Goal: Task Accomplishment & Management: Manage account settings

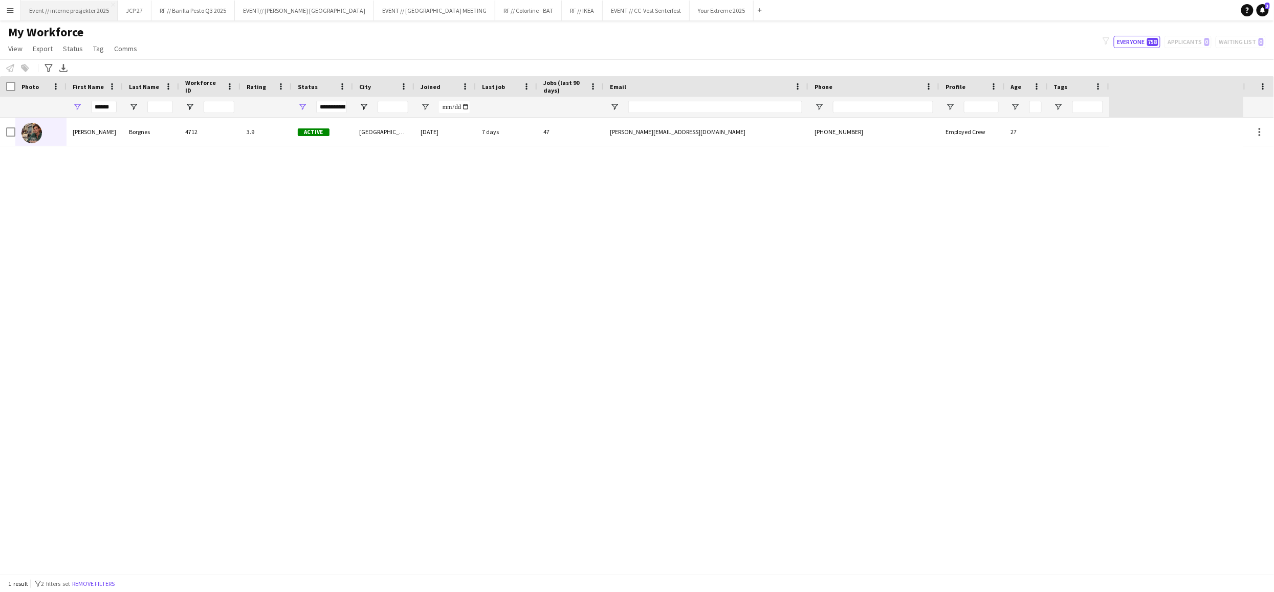
click at [101, 12] on button "Event // interne prosjekter 2025 Close" at bounding box center [69, 11] width 97 height 20
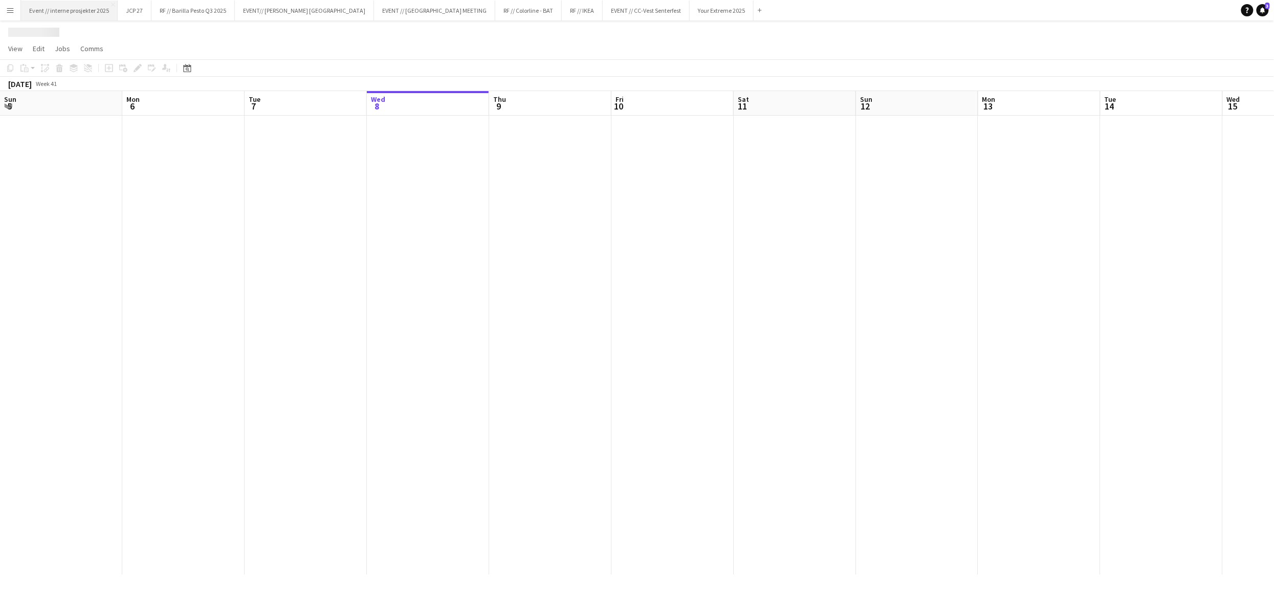
scroll to position [0, 244]
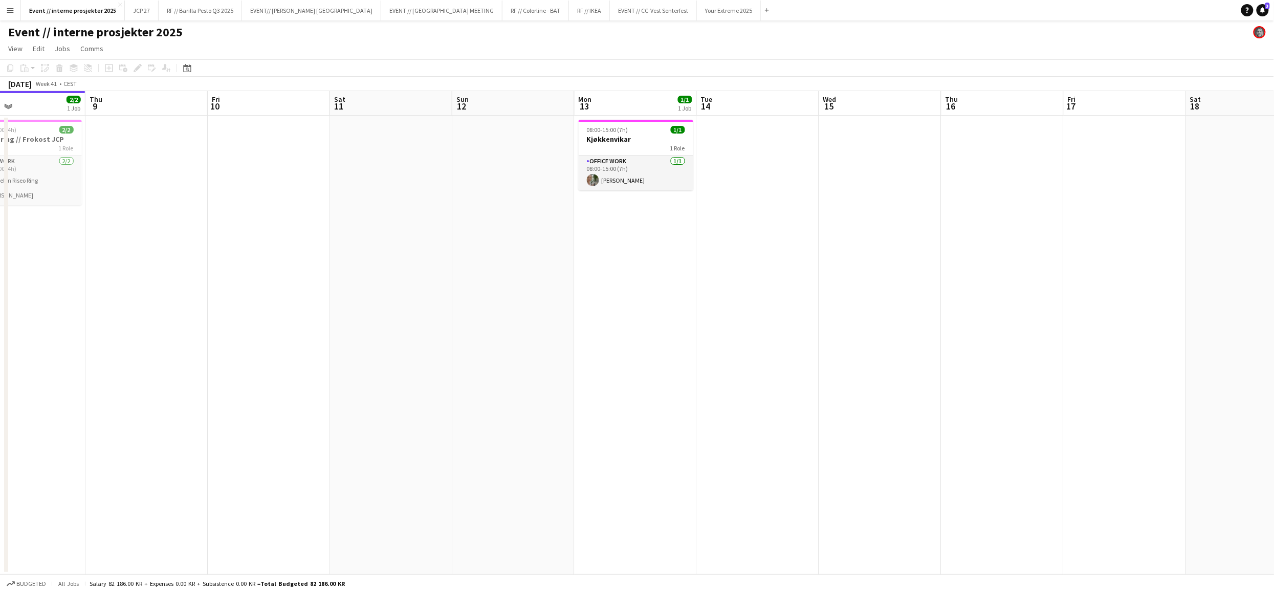
drag, startPoint x: 840, startPoint y: 389, endPoint x: 668, endPoint y: 394, distance: 172.0
click at [668, 394] on app-calendar-viewport "Sun 5 Mon 6 Tue 7 Wed 8 2/2 1 Job Thu 9 Fri 10 Sat 11 Sun 12 Mon 13 1/1 1 Job T…" at bounding box center [637, 333] width 1274 height 484
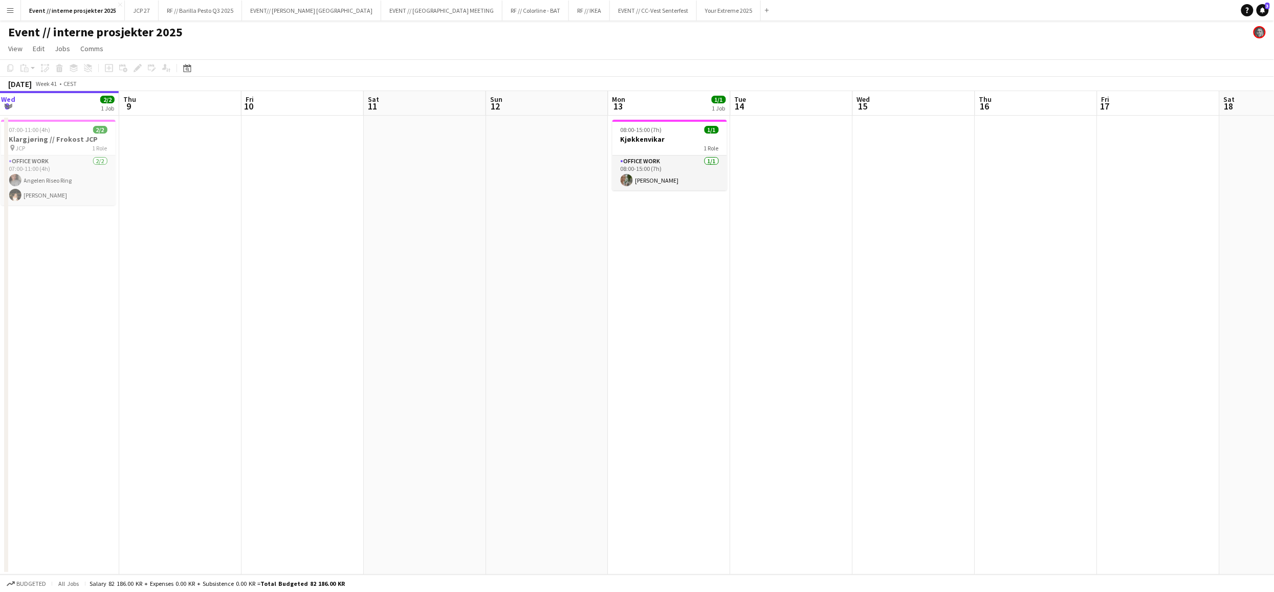
drag, startPoint x: 893, startPoint y: 396, endPoint x: 485, endPoint y: 394, distance: 407.9
click at [482, 396] on app-calendar-viewport "Sun 5 Mon 6 Tue 7 Wed 8 2/2 1 Job Thu 9 Fri 10 Sat 11 Sun 12 Mon 13 1/1 1 Job T…" at bounding box center [637, 333] width 1274 height 484
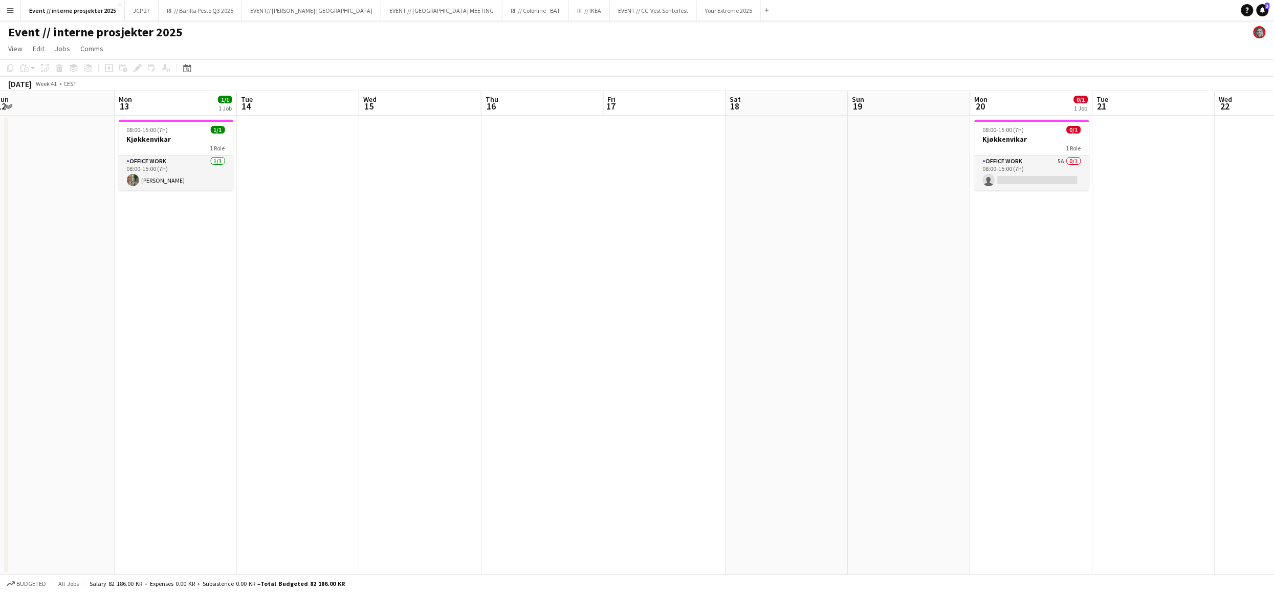
scroll to position [0, 308]
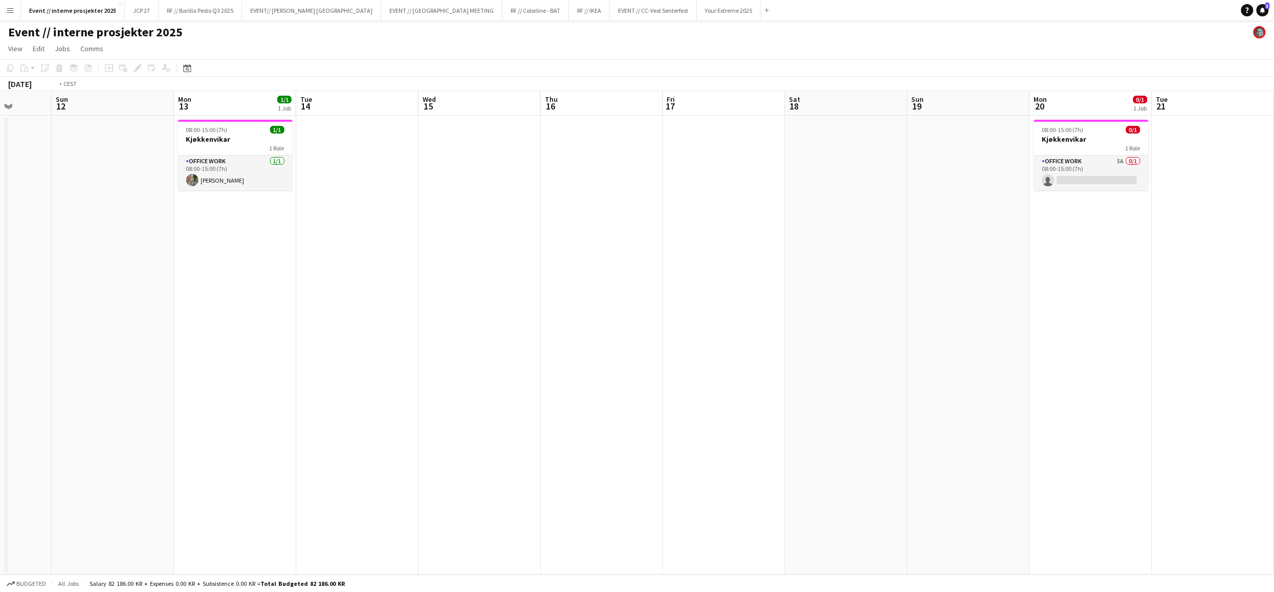
drag, startPoint x: 743, startPoint y: 391, endPoint x: 566, endPoint y: 388, distance: 177.1
click at [565, 390] on app-calendar-viewport "Thu 9 Fri 10 Sat 11 Sun 12 Mon 13 1/1 1 Job Tue 14 Wed 15 Thu 16 Fri 17 Sat 18 …" at bounding box center [637, 333] width 1274 height 484
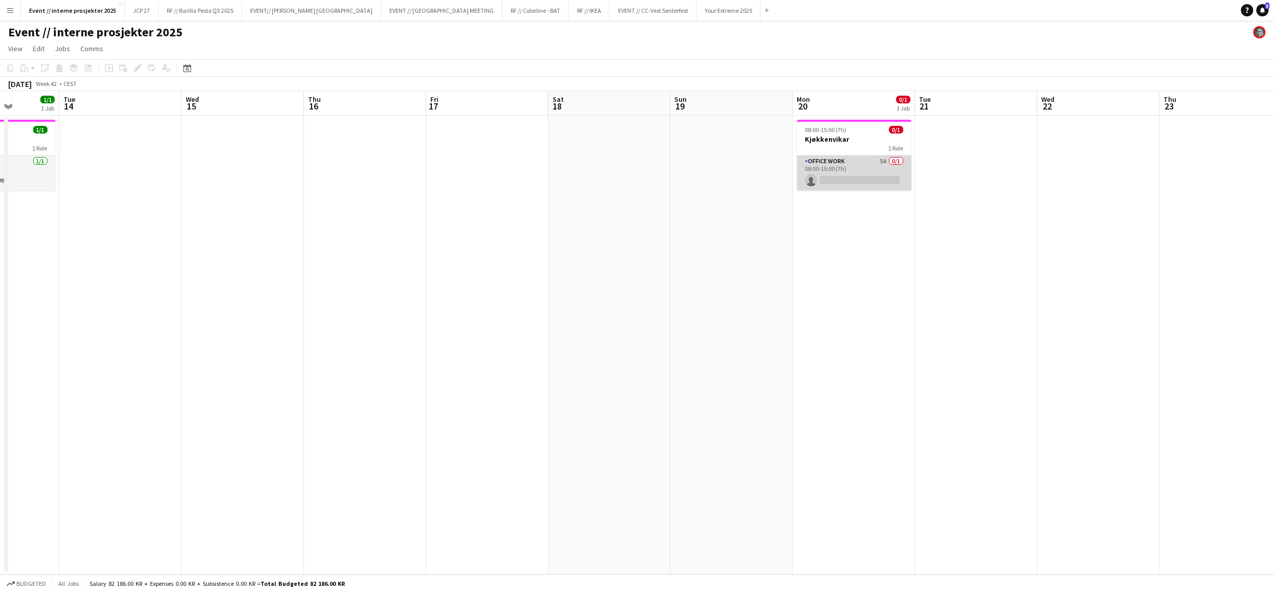
click at [844, 170] on app-card-role "Office work 5A 0/1 08:00-15:00 (7h) single-neutral-actions" at bounding box center [854, 173] width 115 height 35
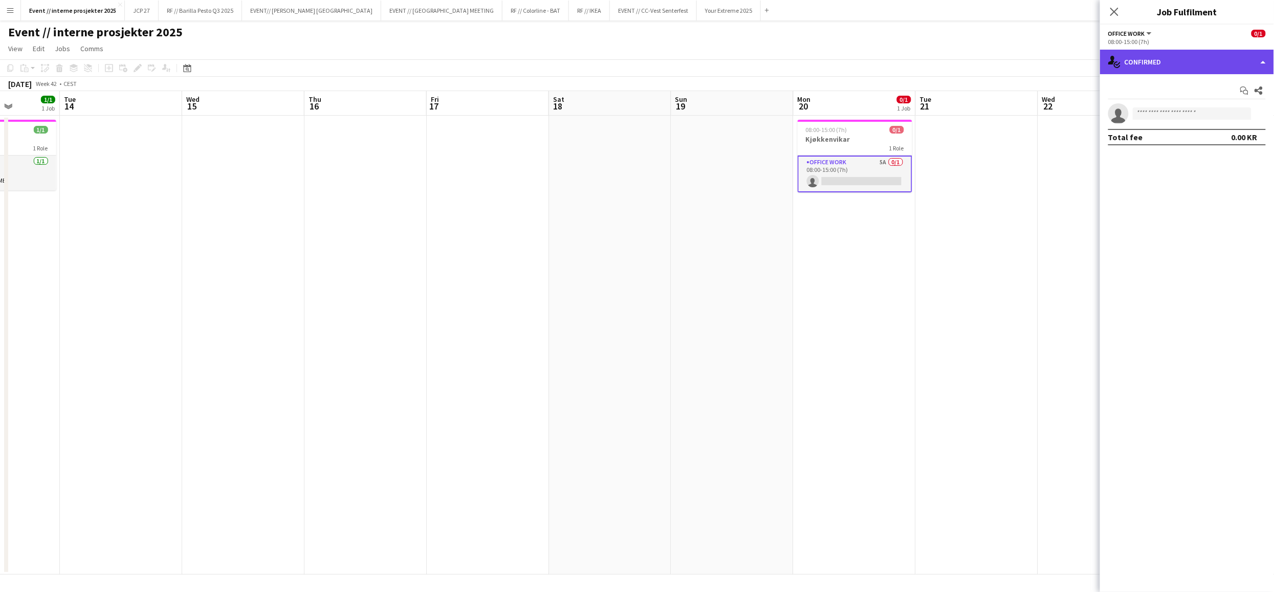
click at [1160, 60] on div "single-neutral-actions-check-2 Confirmed" at bounding box center [1187, 62] width 174 height 25
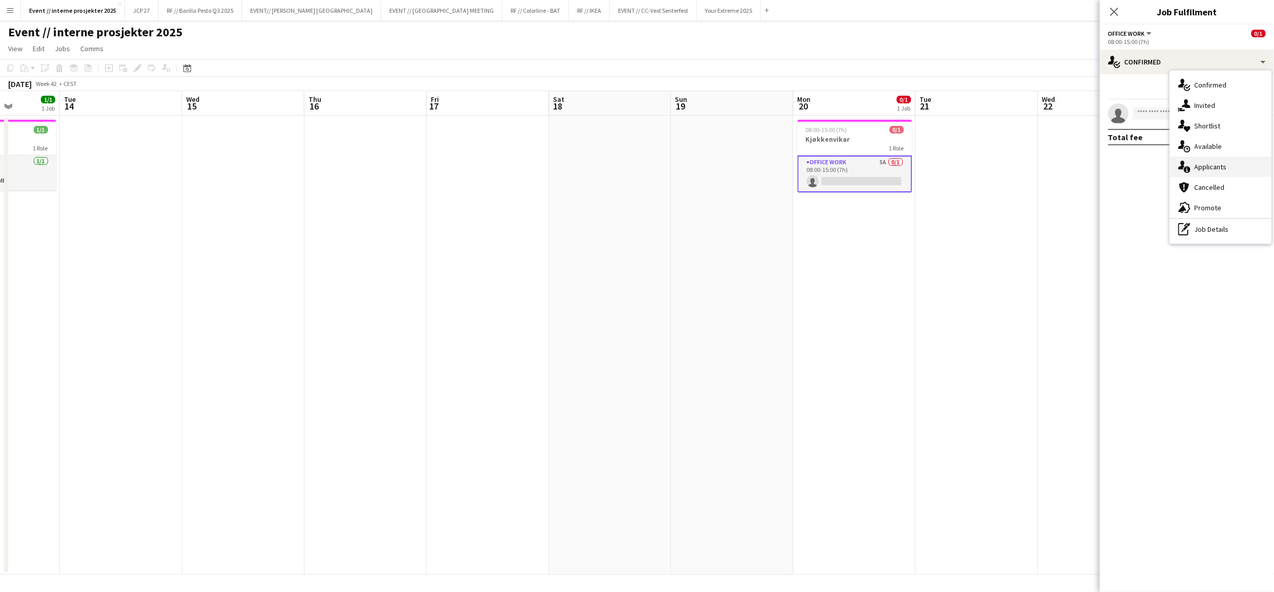
click at [1223, 167] on span "Applicants" at bounding box center [1211, 166] width 32 height 9
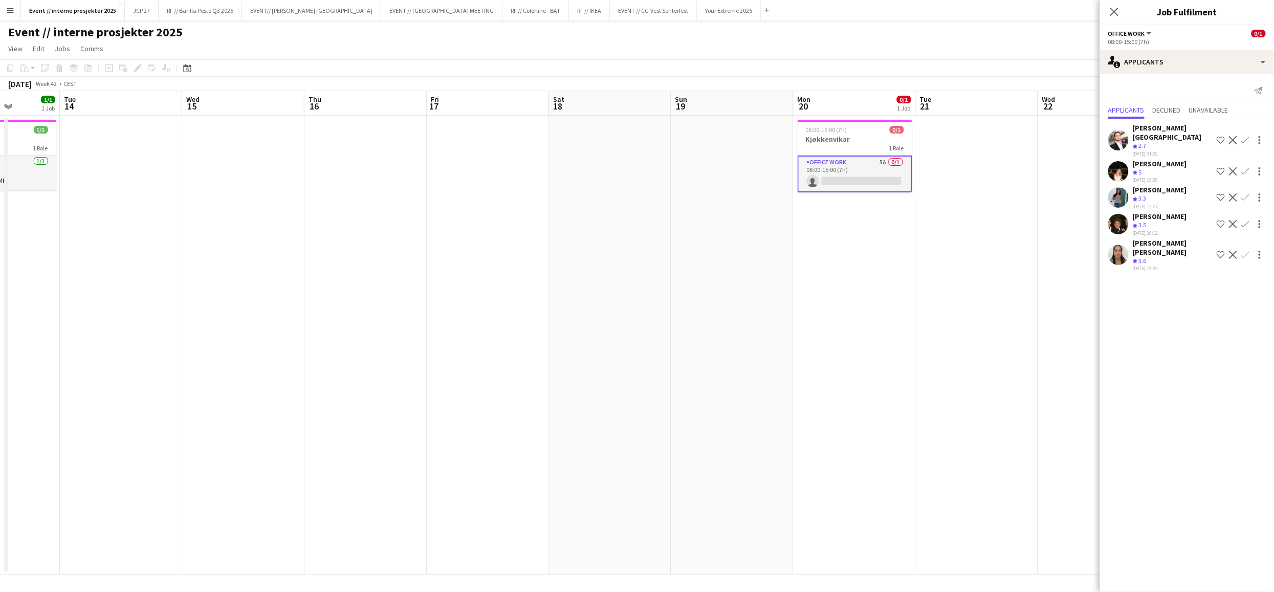
click at [1247, 167] on app-icon "Confirm" at bounding box center [1246, 171] width 8 height 8
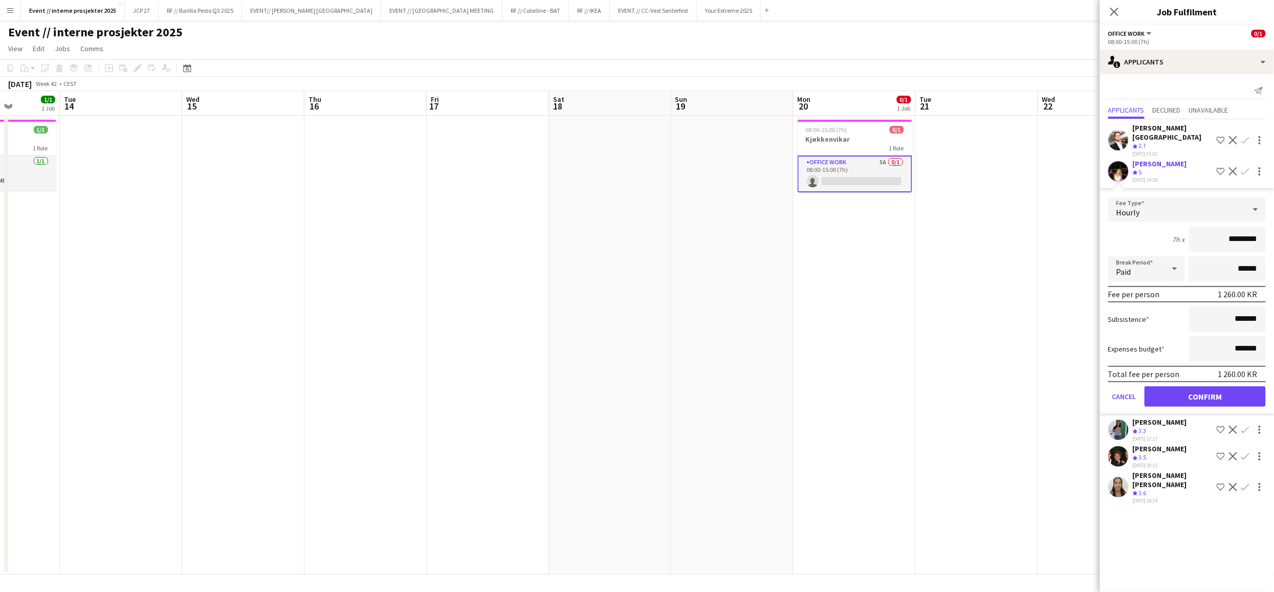
click at [1222, 392] on button "Confirm" at bounding box center [1205, 396] width 121 height 20
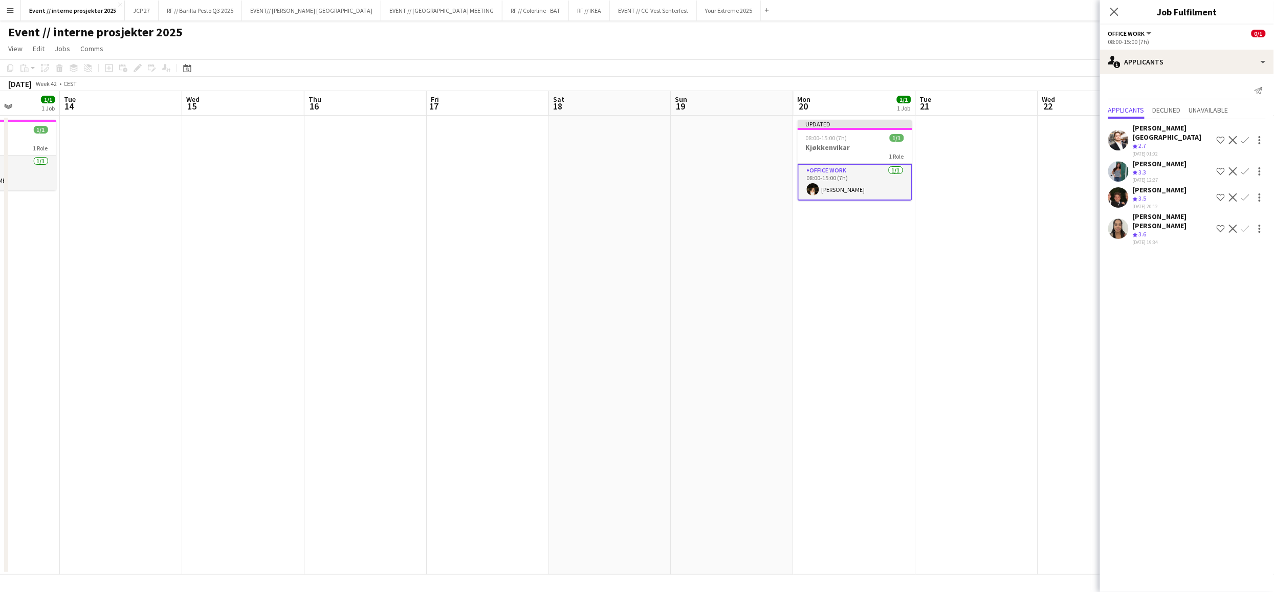
click at [1115, 3] on div "Close pop-in" at bounding box center [1114, 12] width 29 height 24
click at [1116, 16] on icon "Close pop-in" at bounding box center [1115, 12] width 10 height 10
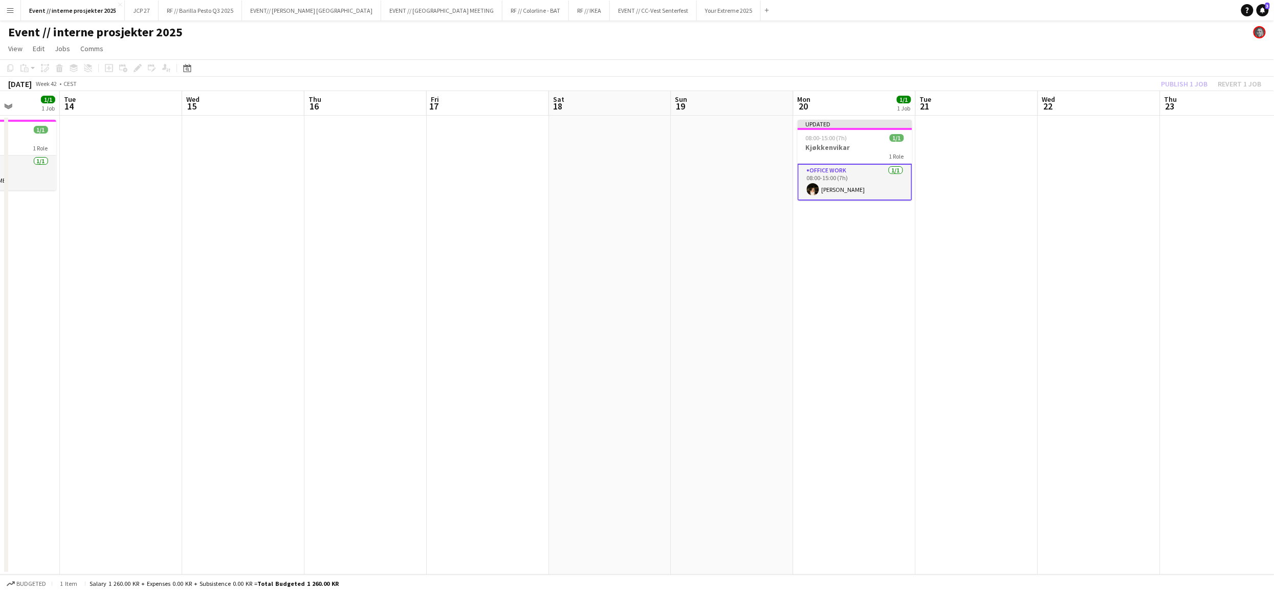
click at [1180, 86] on div "Publish 1 job Revert 1 job" at bounding box center [1211, 83] width 125 height 13
click at [1184, 84] on button "Publish 1 job" at bounding box center [1185, 83] width 55 height 13
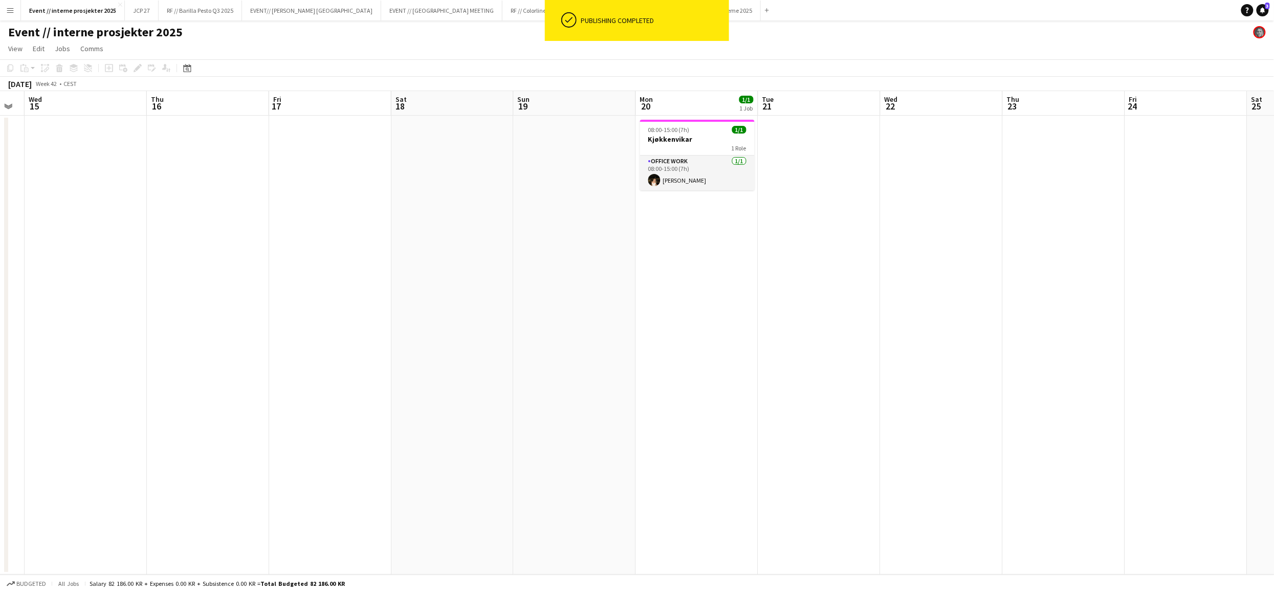
drag, startPoint x: 1139, startPoint y: 254, endPoint x: 744, endPoint y: 256, distance: 395.1
click at [743, 258] on app-calendar-viewport "Sat 11 Sun 12 Mon 13 1/1 1 Job Tue 14 Wed 15 Thu 16 Fri 17 Sat 18 Sun 19 Mon 20…" at bounding box center [637, 333] width 1274 height 484
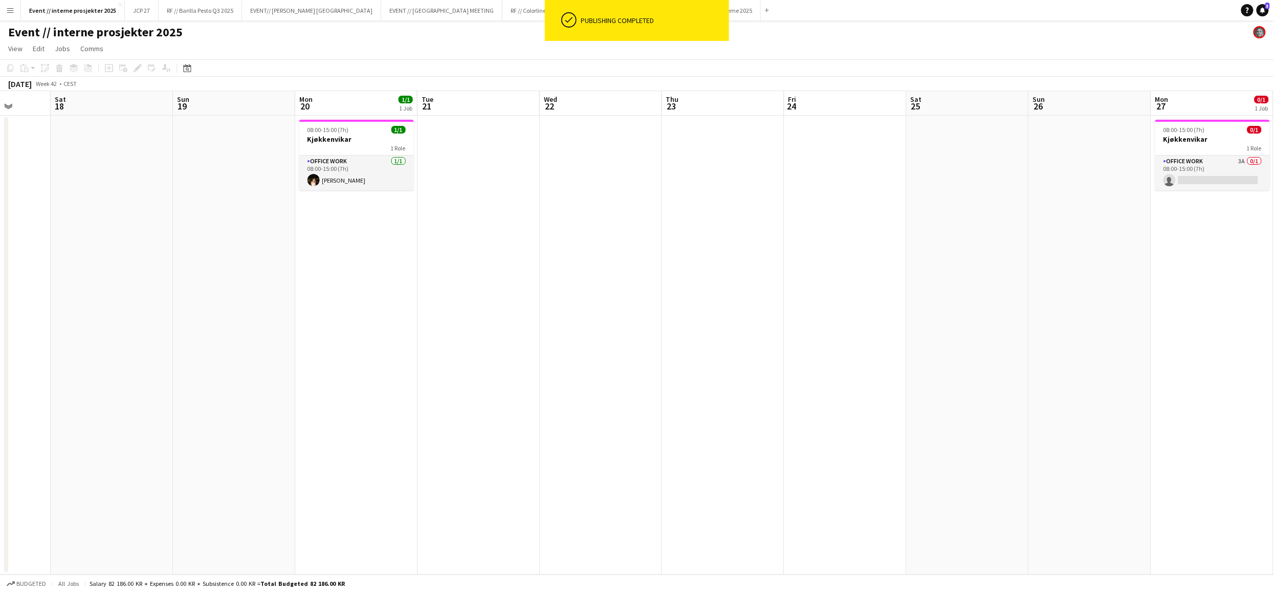
drag, startPoint x: 979, startPoint y: 289, endPoint x: 764, endPoint y: 270, distance: 216.3
click at [764, 270] on app-calendar-viewport "Wed 15 Thu 16 Fri 17 Sat 18 Sun 19 Mon 20 1/1 1 Job Tue 21 Wed 22 Thu 23 Fri 24…" at bounding box center [637, 333] width 1274 height 484
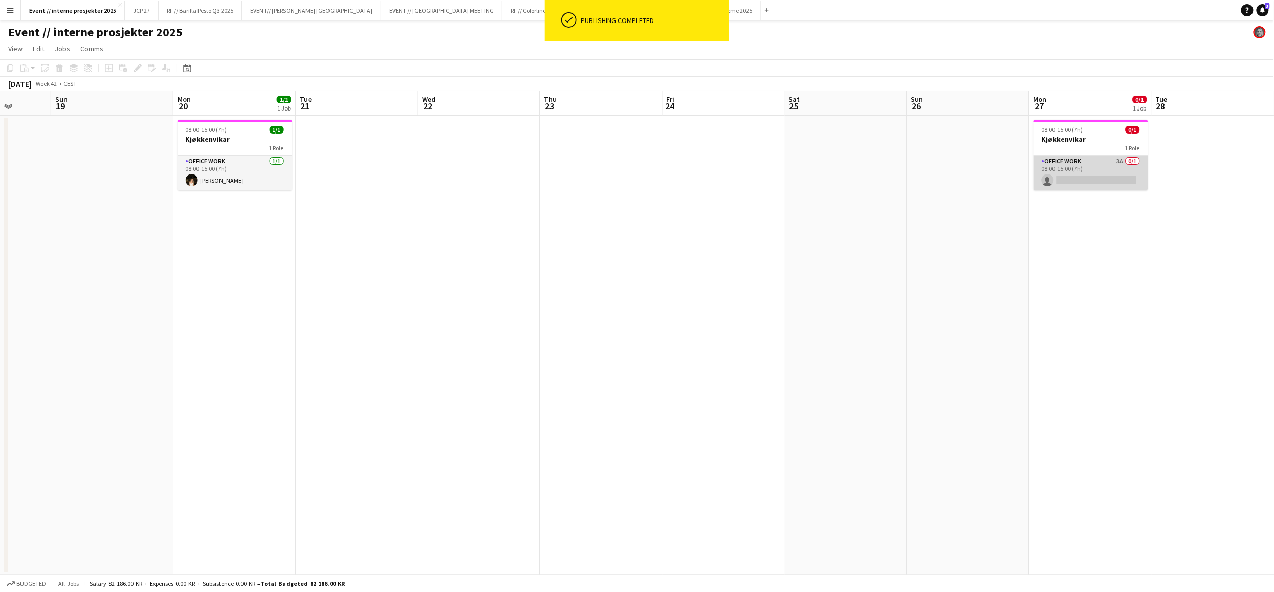
click at [1108, 171] on app-card-role "Office work 3A 0/1 08:00-15:00 (7h) single-neutral-actions" at bounding box center [1091, 173] width 115 height 35
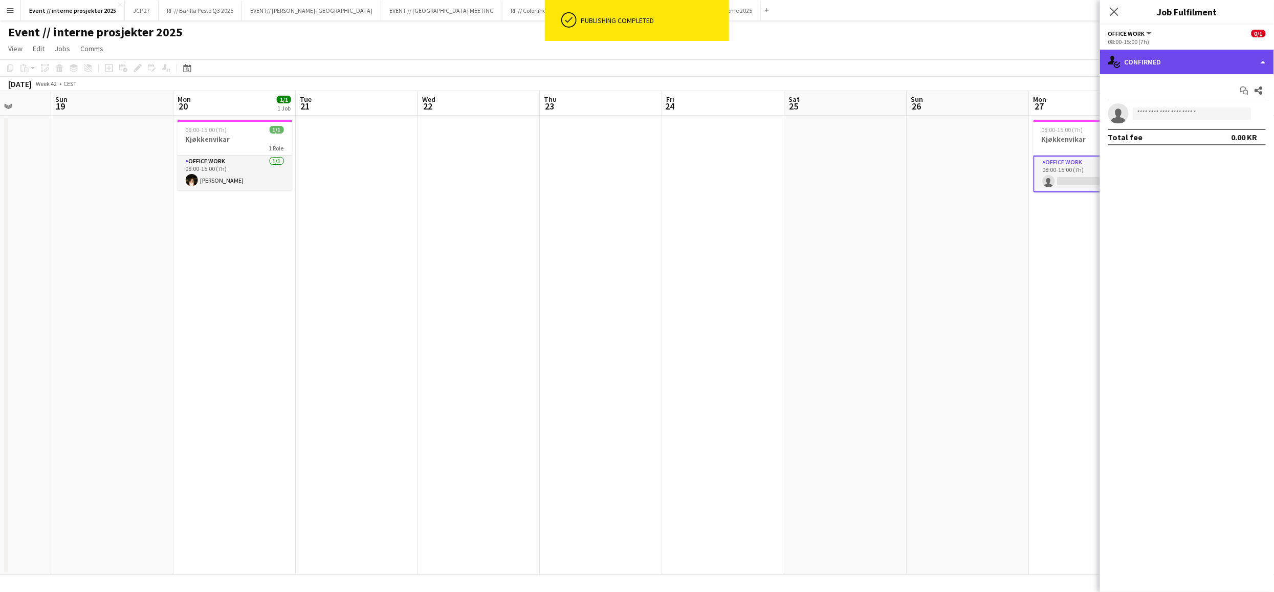
click at [1182, 63] on div "single-neutral-actions-check-2 Confirmed" at bounding box center [1187, 62] width 174 height 25
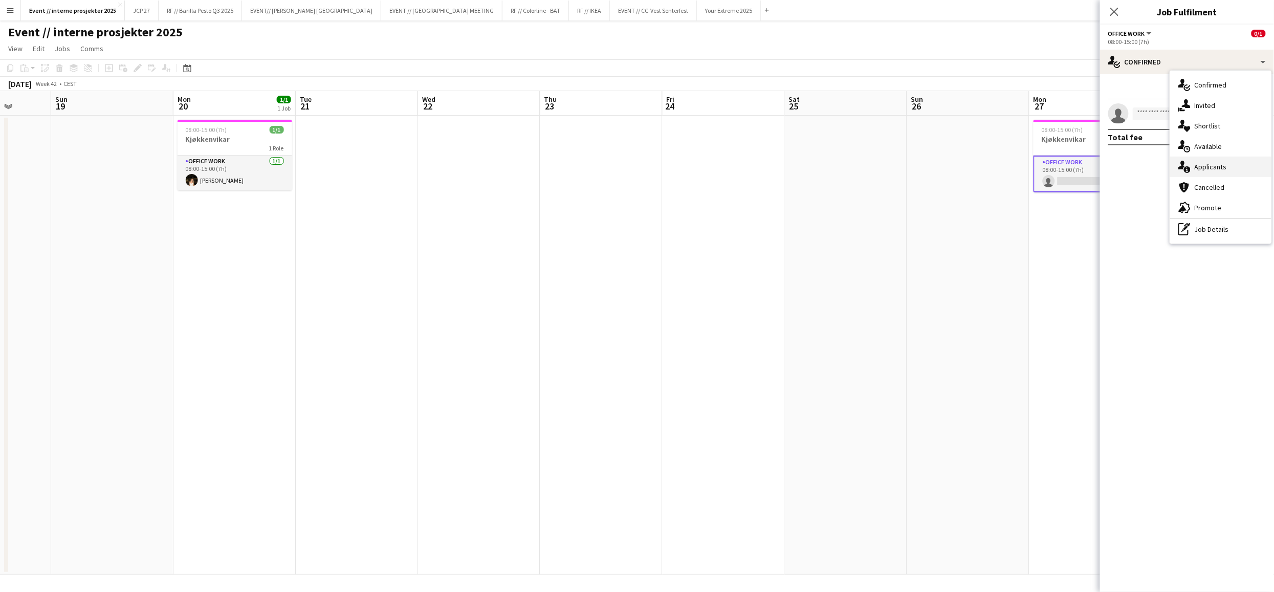
click at [1218, 163] on span "Applicants" at bounding box center [1211, 166] width 32 height 9
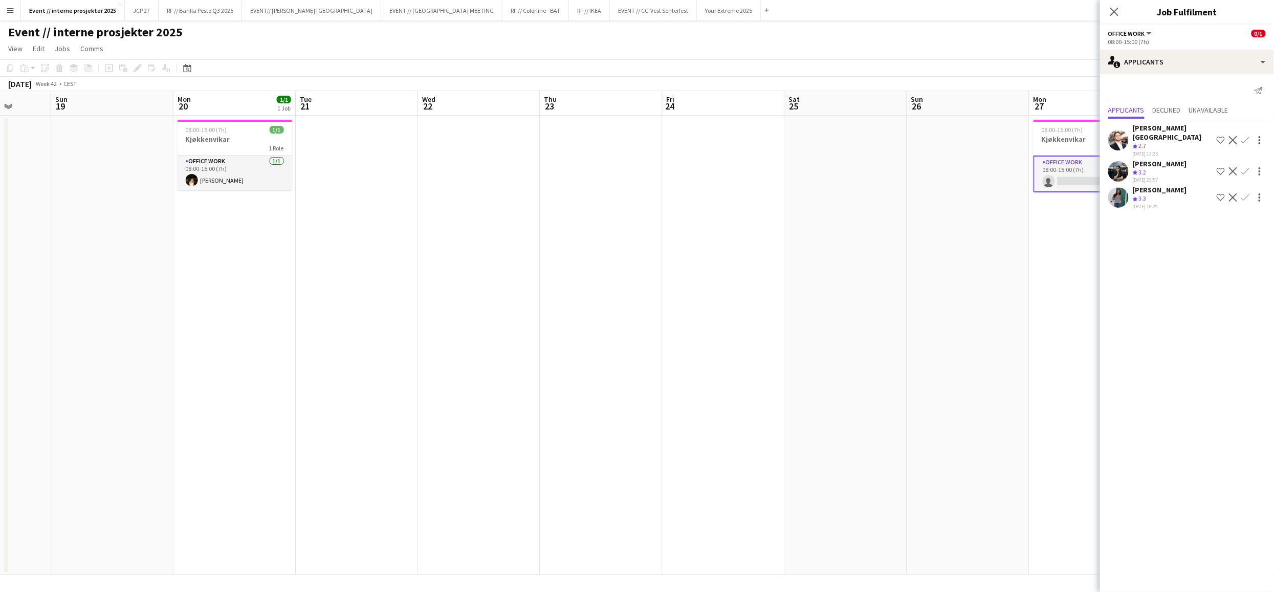
click at [1161, 185] on div "[PERSON_NAME]" at bounding box center [1160, 189] width 54 height 9
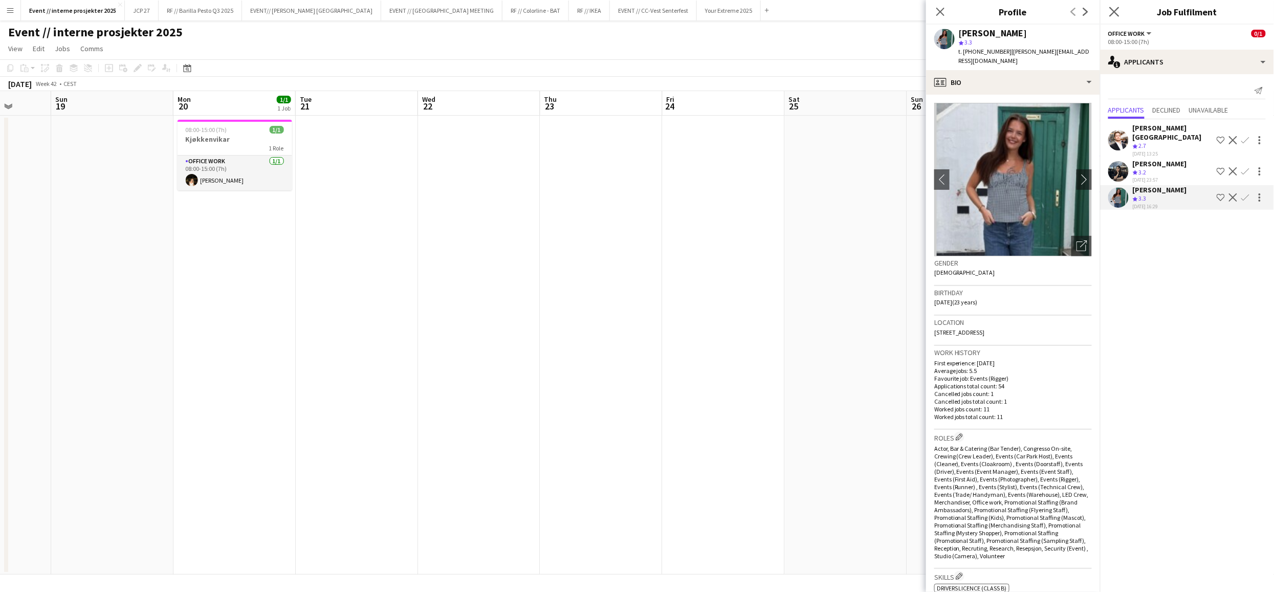
click at [1116, 17] on app-icon "Close pop-in" at bounding box center [1115, 12] width 15 height 15
